Goal: Task Accomplishment & Management: Manage account settings

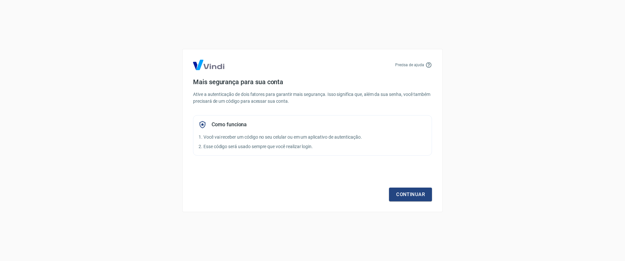
click at [128, 44] on div "Precisa de ajuda Mais segurança para sua conta Ative a autenticação de dois fat…" at bounding box center [312, 130] width 625 height 261
